Goal: Task Accomplishment & Management: Manage account settings

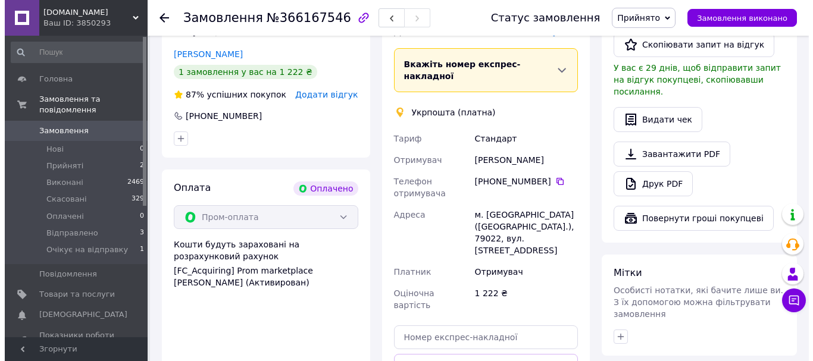
scroll to position [298, 0]
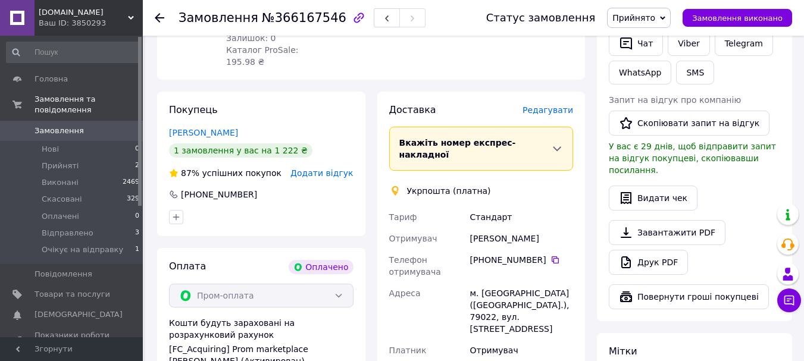
click at [549, 105] on span "Редагувати" at bounding box center [547, 110] width 51 height 10
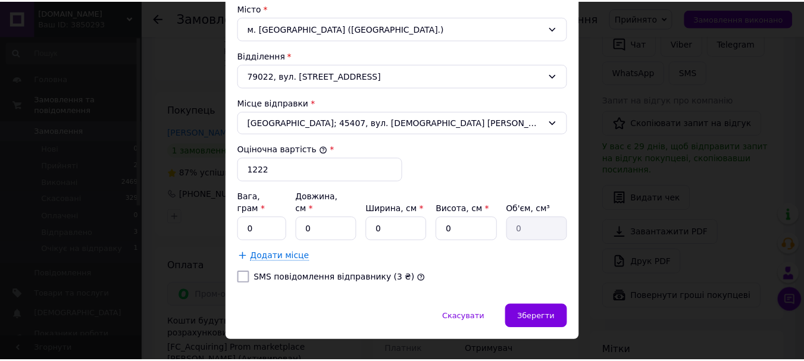
scroll to position [383, 0]
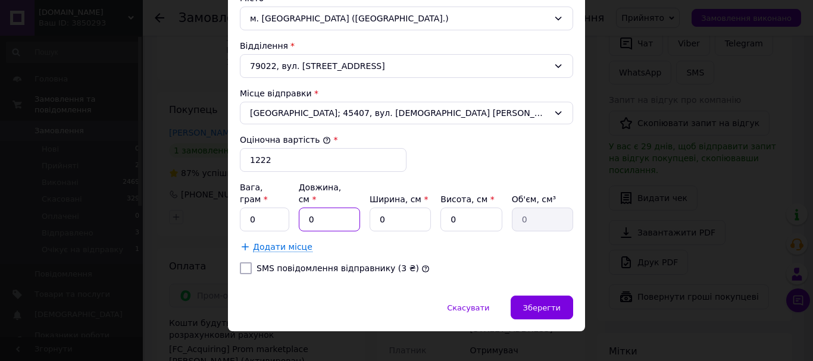
click at [337, 208] on input "0" at bounding box center [329, 220] width 61 height 24
type input "2"
type input "0"
type input "26"
type input "24"
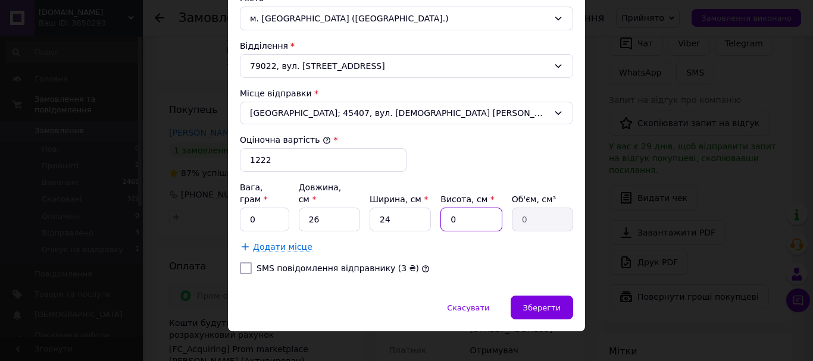
type input "1"
type input "624"
type input "11"
type input "6864"
type input "11"
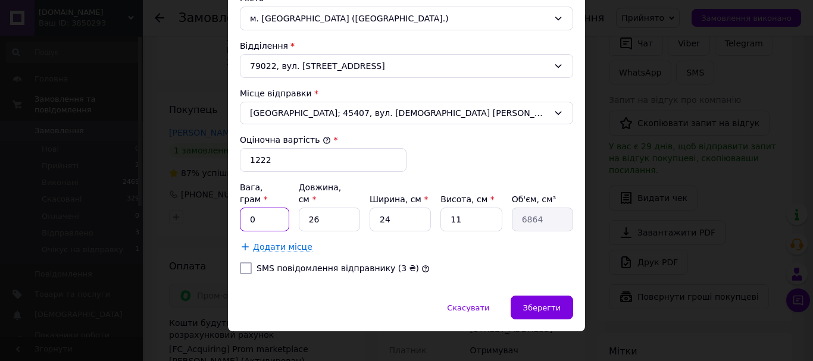
click at [267, 208] on input "0" at bounding box center [264, 220] width 49 height 24
type input "1300"
click at [545, 303] on span "Зберегти" at bounding box center [541, 307] width 37 height 9
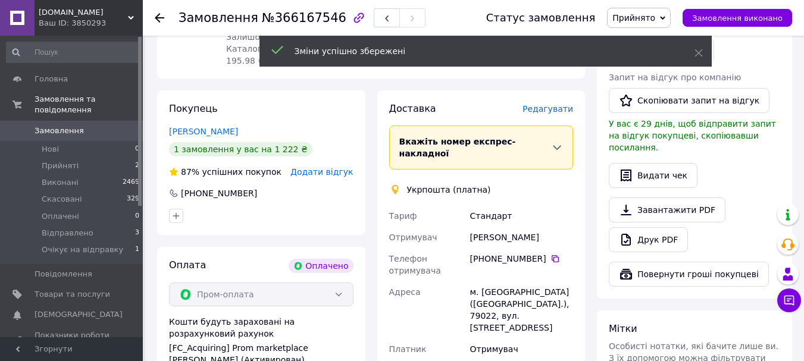
scroll to position [536, 0]
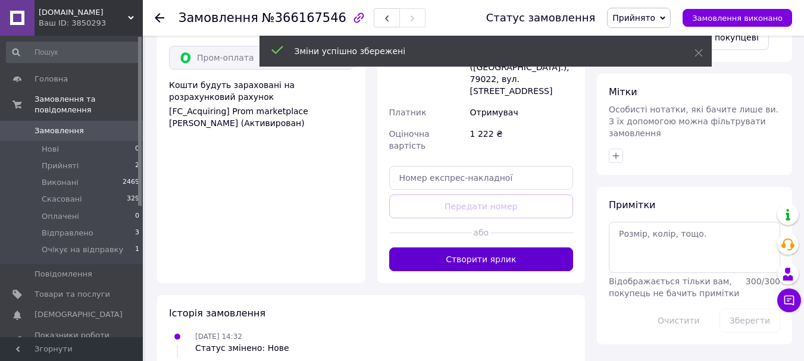
click at [493, 248] on button "Створити ярлик" at bounding box center [481, 260] width 184 height 24
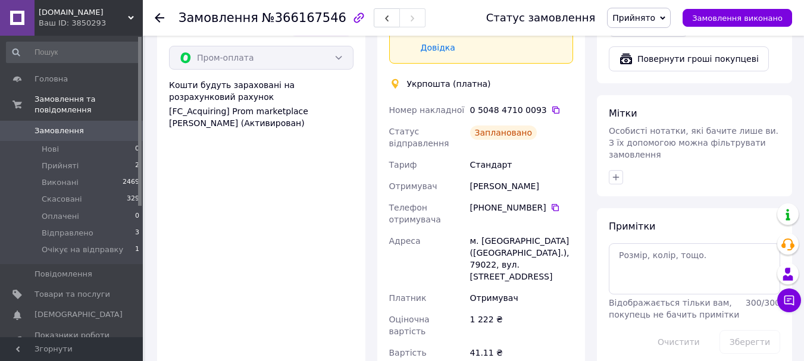
click at [630, 25] on span "Прийнято" at bounding box center [639, 18] width 64 height 20
click at [655, 123] on ul "Виконано Скасовано Оплачено Відправлено Очікує на відправку" at bounding box center [654, 77] width 95 height 96
click at [652, 27] on span "Прийнято" at bounding box center [639, 18] width 64 height 20
click at [645, 114] on li "Очікує на відправку" at bounding box center [654, 113] width 93 height 18
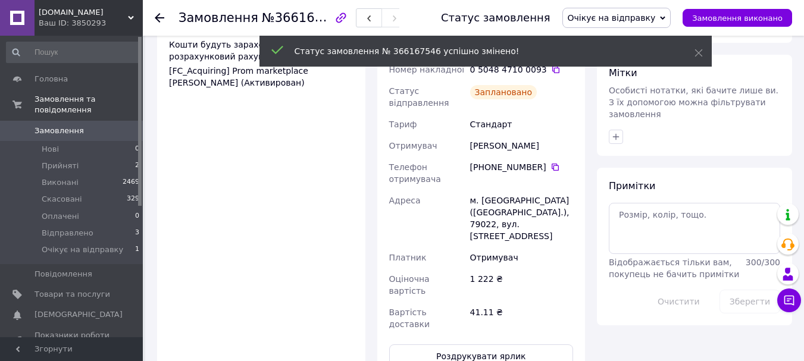
scroll to position [655, 0]
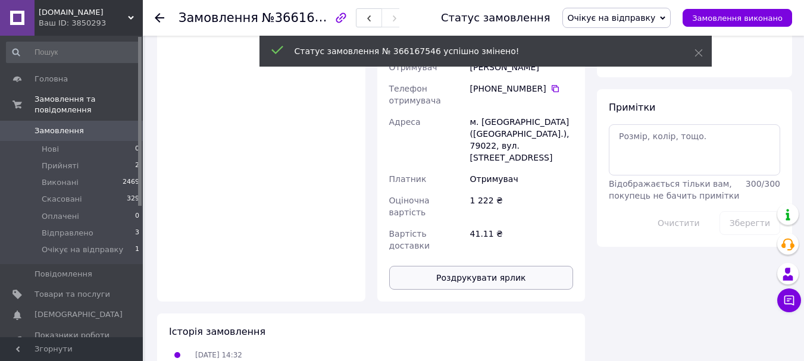
click at [462, 266] on button "Роздрукувати ярлик" at bounding box center [481, 278] width 184 height 24
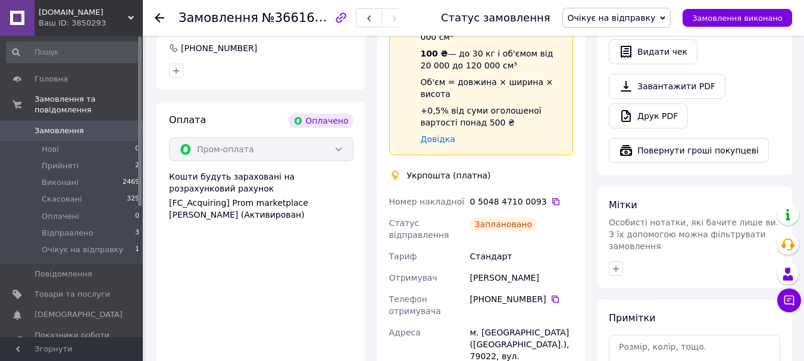
scroll to position [298, 0]
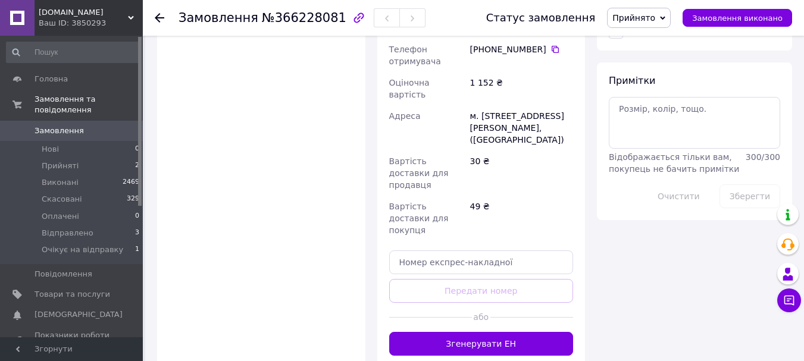
scroll to position [655, 0]
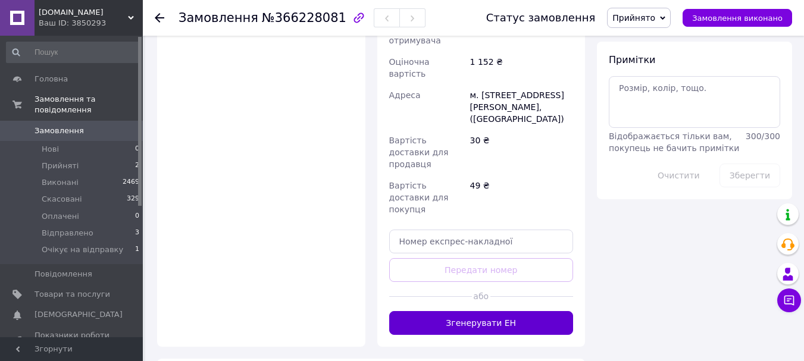
click at [477, 311] on button "Згенерувати ЕН" at bounding box center [481, 323] width 184 height 24
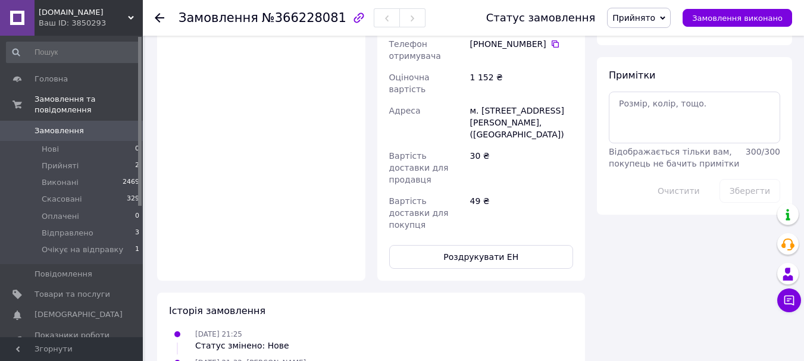
click at [645, 20] on span "Прийнято" at bounding box center [633, 18] width 43 height 10
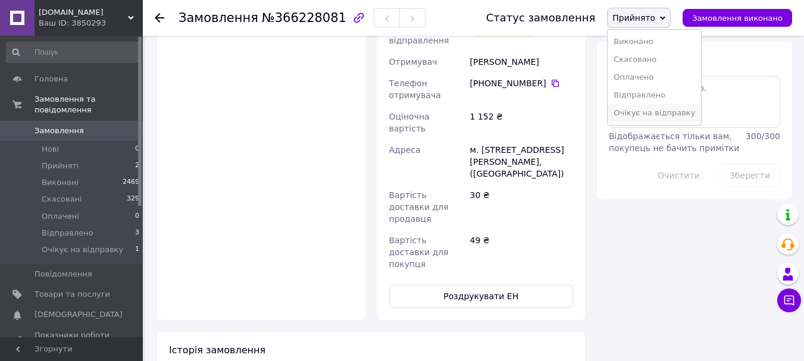
click at [646, 117] on li "Очікує на відправку" at bounding box center [654, 113] width 93 height 18
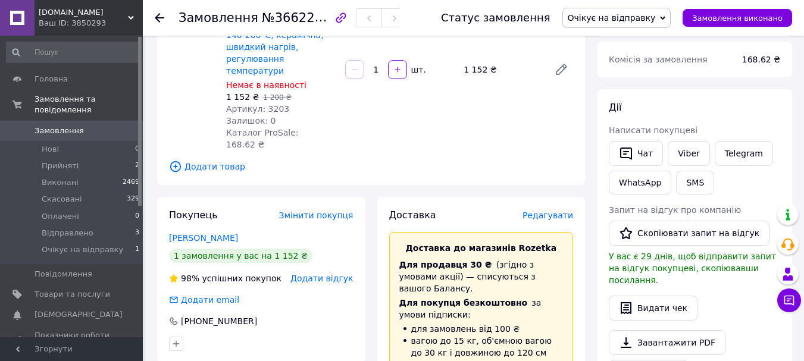
scroll to position [60, 0]
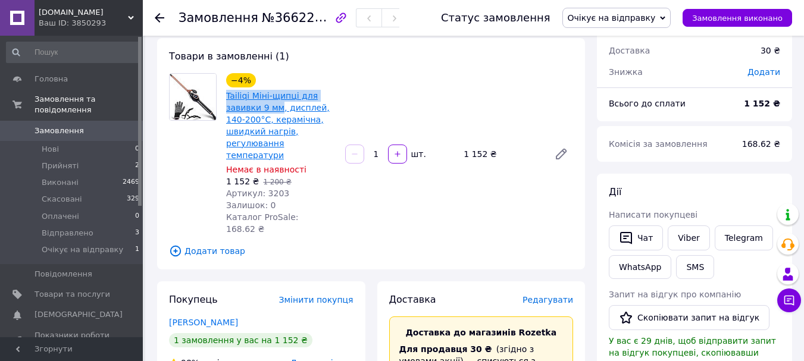
drag, startPoint x: 221, startPoint y: 93, endPoint x: 278, endPoint y: 108, distance: 58.5
click at [278, 108] on div "−4% Tailiqi Міні-щипці для завивки 9 мм, дисплей, 140-200°C, керамічна, швидкий…" at bounding box center [280, 154] width 119 height 167
copy link "Tailiqi Міні-щипці для завивки 9 мм"
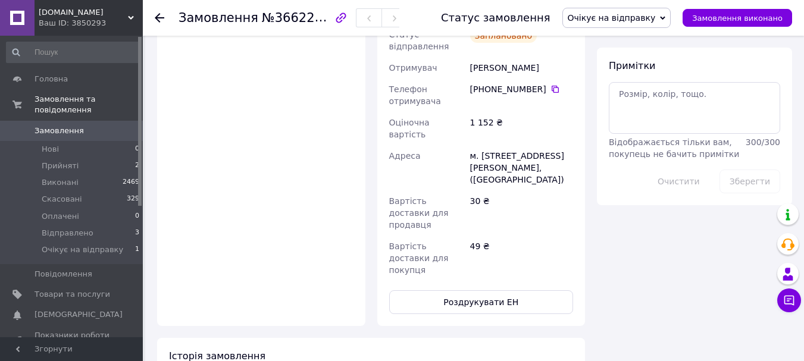
scroll to position [655, 0]
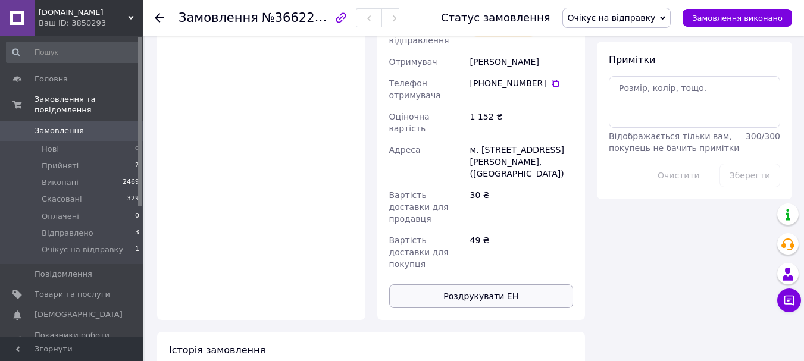
click at [487, 284] on button "Роздрукувати ЕН" at bounding box center [481, 296] width 184 height 24
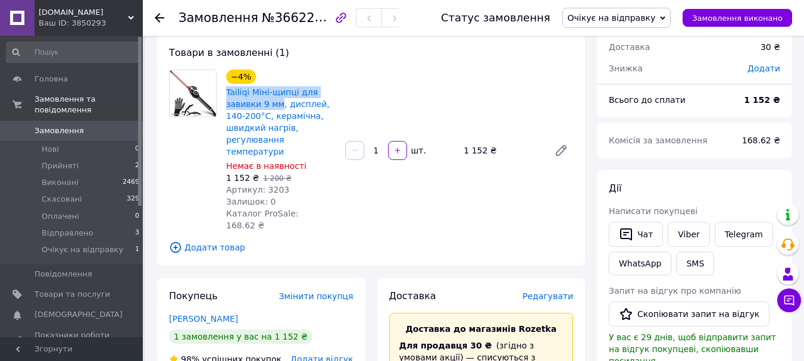
scroll to position [60, 0]
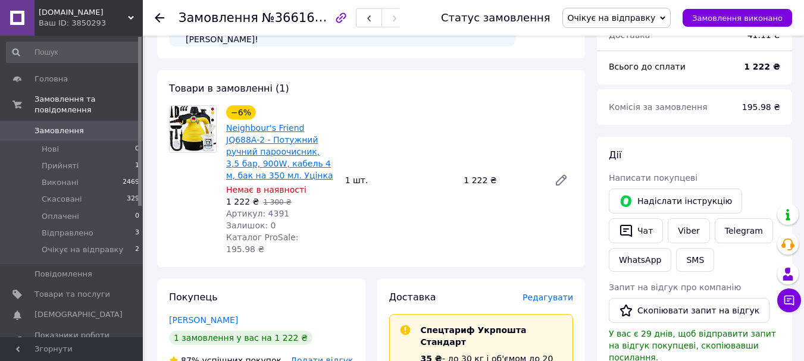
scroll to position [119, 0]
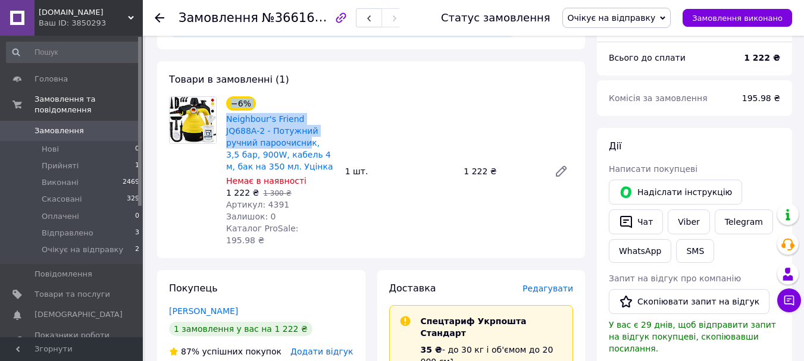
drag, startPoint x: 220, startPoint y: 118, endPoint x: 272, endPoint y: 90, distance: 58.8
click at [273, 142] on div "−6% Neighbour's Friend JQ688A-2 - Потужний ручний пароочисник, 3,5 бар, 900W, к…" at bounding box center [371, 171] width 414 height 150
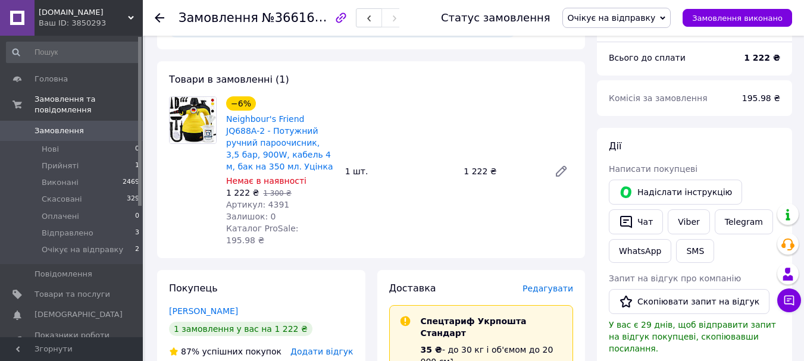
click at [269, 83] on span "Товари в замовленні (1)" at bounding box center [229, 79] width 120 height 11
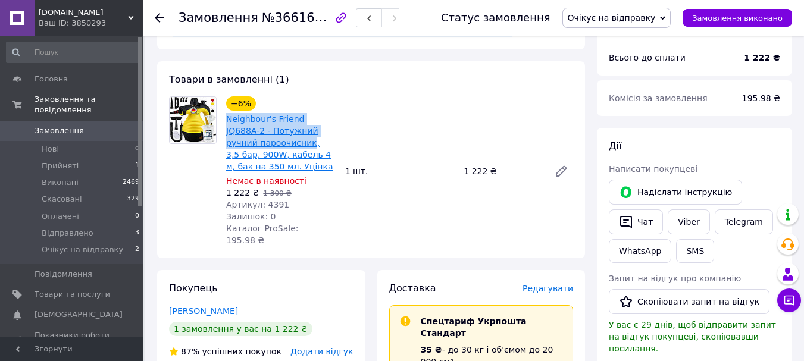
drag, startPoint x: 222, startPoint y: 124, endPoint x: 276, endPoint y: 144, distance: 57.8
click at [276, 144] on div "−6% Neighbour's Friend JQ688A-2 - Потужний ручний пароочисник, 3,5 бар, 900W, к…" at bounding box center [280, 171] width 119 height 155
copy link "Neighbour's Friend JQ688A-2 - Потужний ручний пароочисник"
